Goal: Check status: Check status

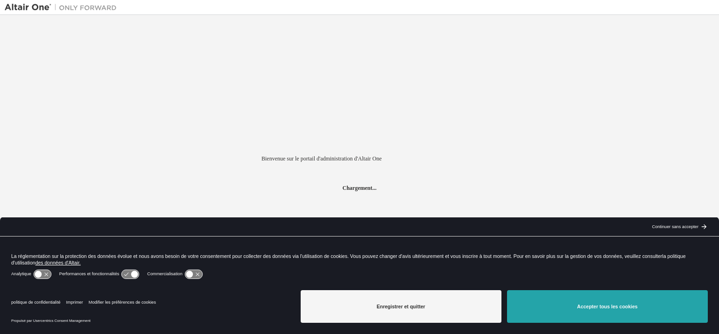
click at [593, 311] on button "Accepter tous les cookies" at bounding box center [607, 306] width 201 height 33
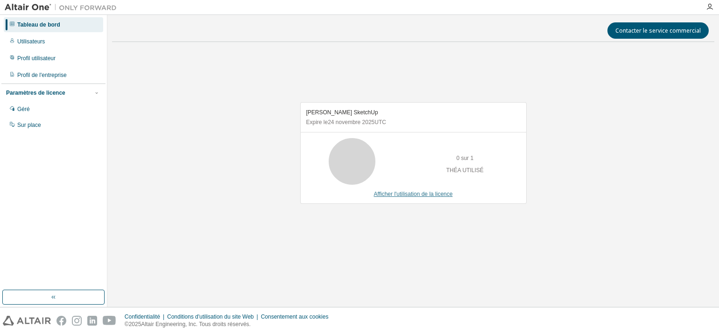
click at [397, 193] on font "Afficher l'utilisation de la licence" at bounding box center [413, 194] width 79 height 7
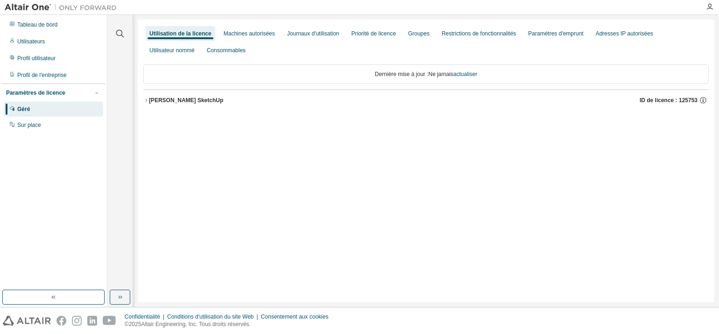
click at [174, 100] on font "Théa Render SketchUp" at bounding box center [186, 100] width 74 height 7
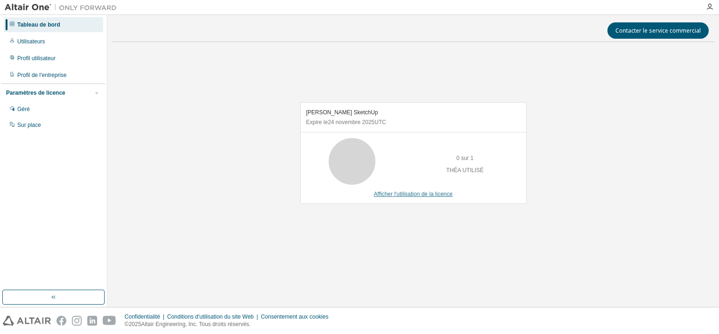
click at [402, 195] on font "Afficher l'utilisation de la licence" at bounding box center [413, 194] width 79 height 7
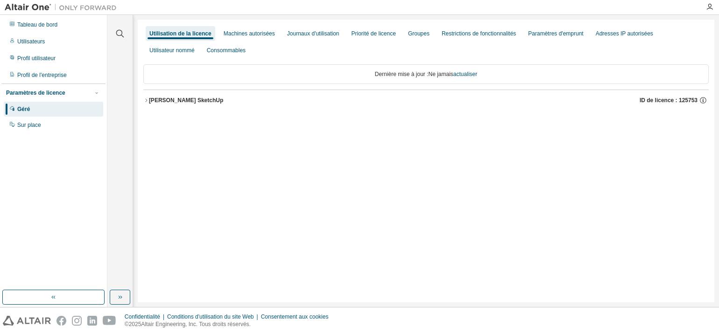
click at [174, 98] on font "[PERSON_NAME] SketchUp" at bounding box center [186, 100] width 74 height 7
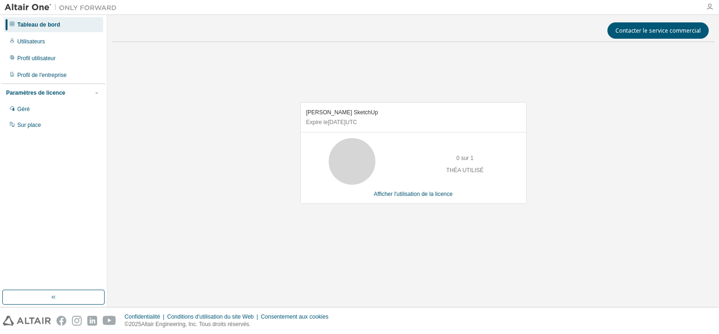
click at [709, 7] on icon "button" at bounding box center [709, 6] width 7 height 7
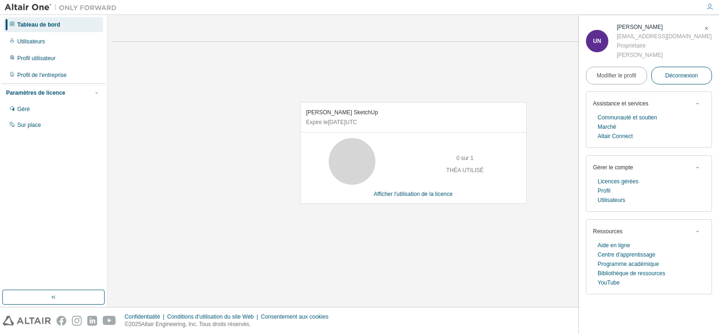
click at [683, 76] on font "Déconnexion" at bounding box center [681, 75] width 33 height 7
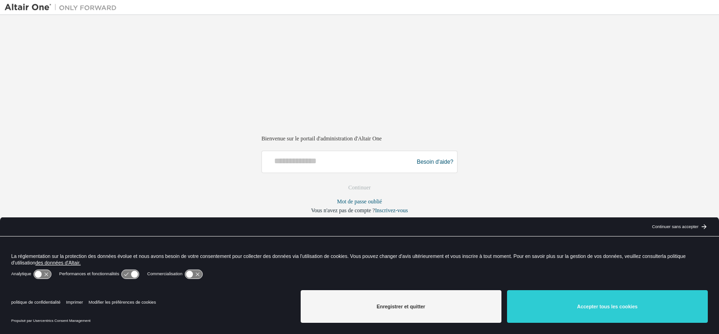
drag, startPoint x: 641, startPoint y: 302, endPoint x: 282, endPoint y: 138, distance: 395.5
click at [641, 302] on button "Accepter tous les cookies" at bounding box center [607, 306] width 201 height 33
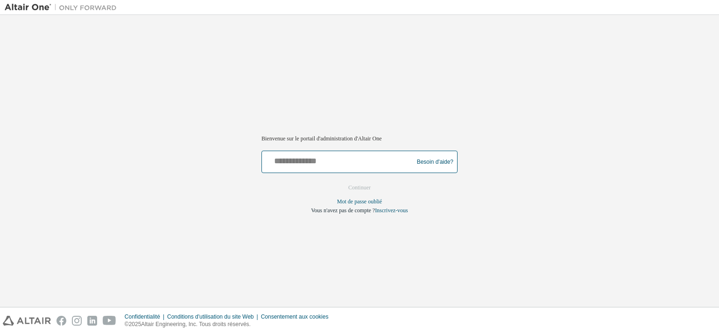
click at [292, 165] on input "text" at bounding box center [339, 160] width 147 height 14
type input "**********"
click at [350, 186] on font "Continuer" at bounding box center [359, 187] width 22 height 7
